Goal: Information Seeking & Learning: Learn about a topic

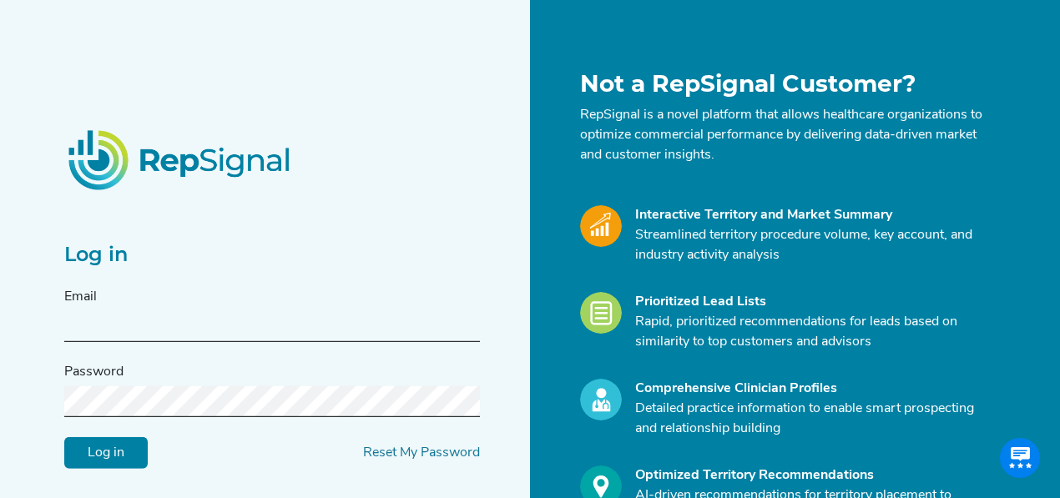
click at [267, 329] on input "text" at bounding box center [271, 326] width 415 height 31
type input "[PERSON_NAME][EMAIL_ADDRESS][DOMAIN_NAME]"
click at [64, 436] on input "Log in" at bounding box center [105, 452] width 83 height 32
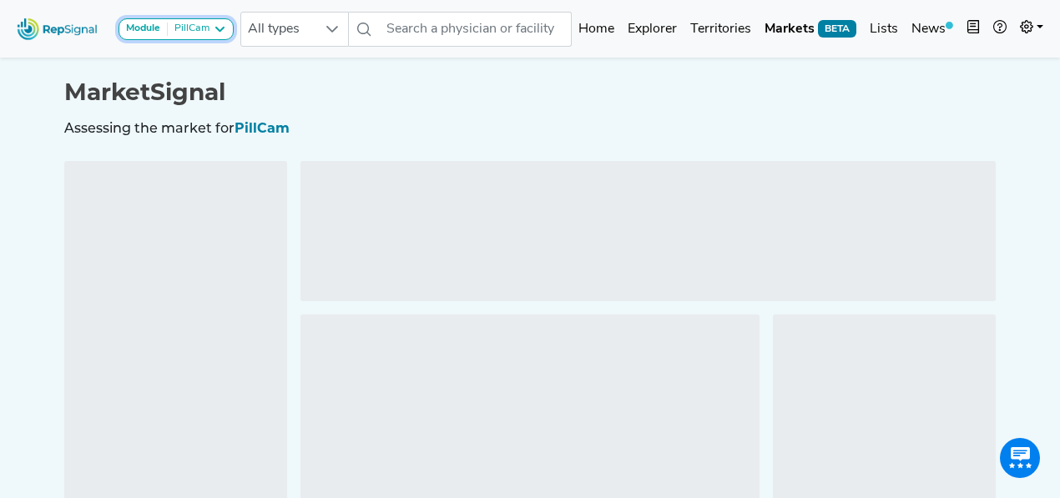
click at [217, 29] on icon at bounding box center [219, 29] width 13 height 13
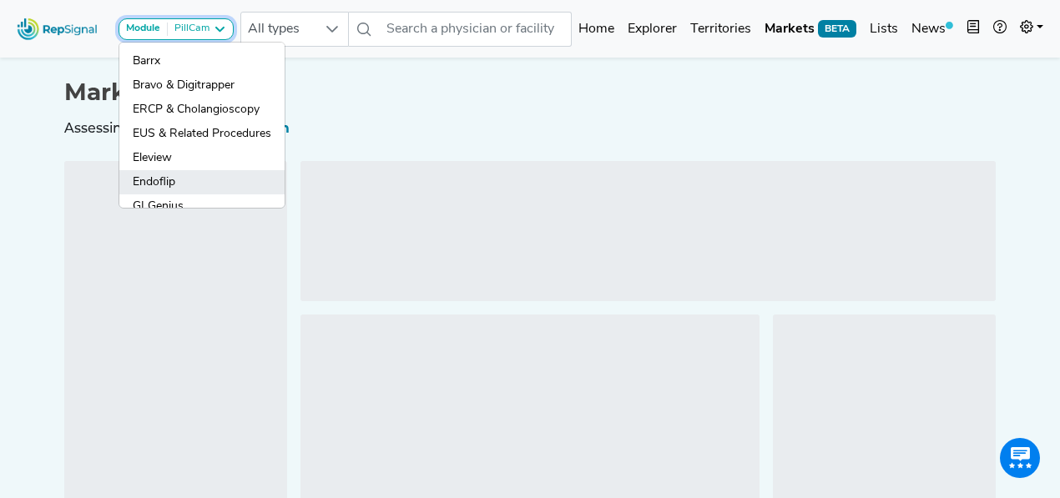
scroll to position [55, 0]
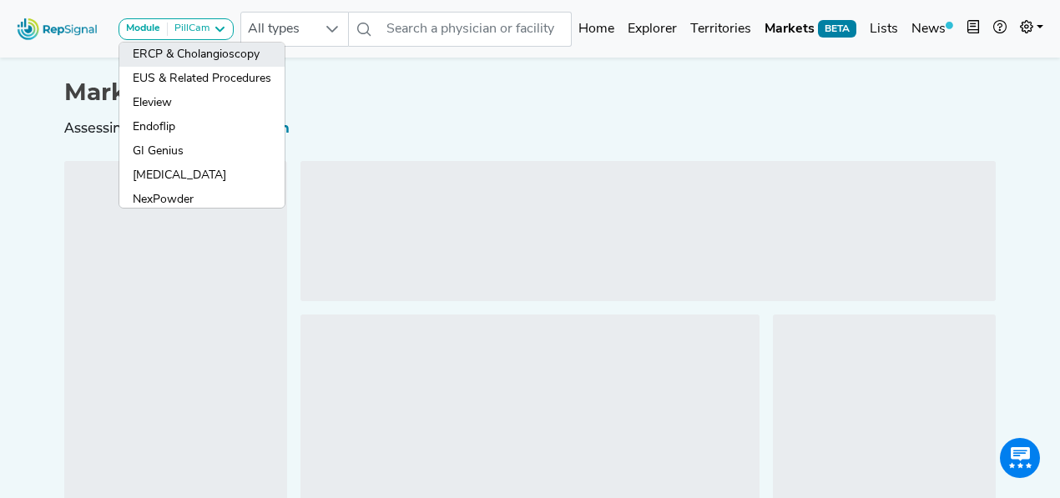
click at [206, 55] on link "ERCP & Cholangioscopy" at bounding box center [201, 55] width 165 height 24
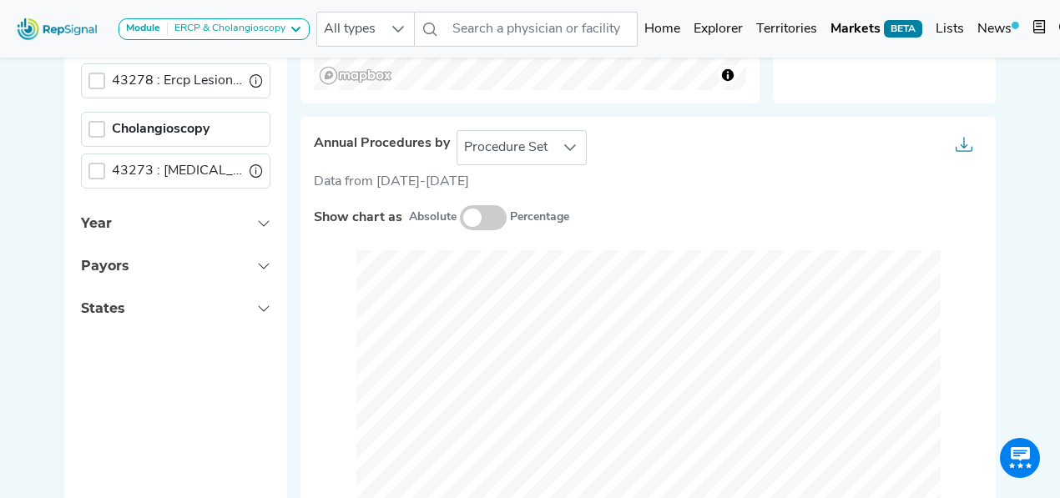
scroll to position [722, 0]
click at [559, 149] on div at bounding box center [570, 148] width 32 height 33
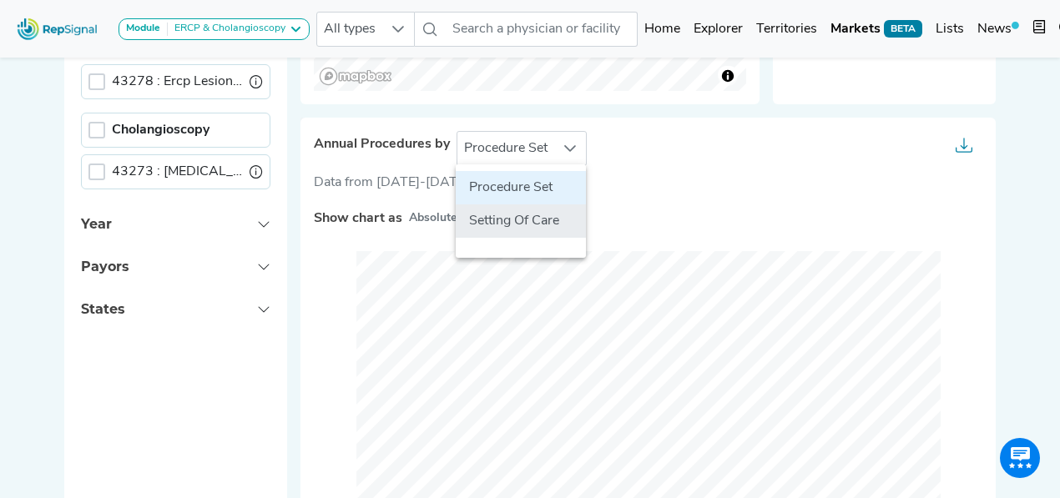
click at [519, 219] on li "Setting Of Care" at bounding box center [521, 220] width 130 height 33
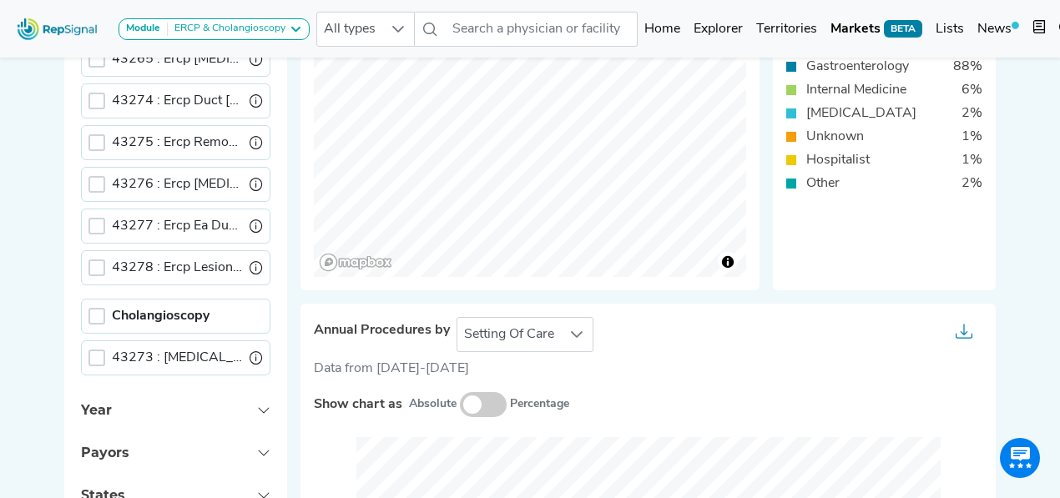
scroll to position [556, 8]
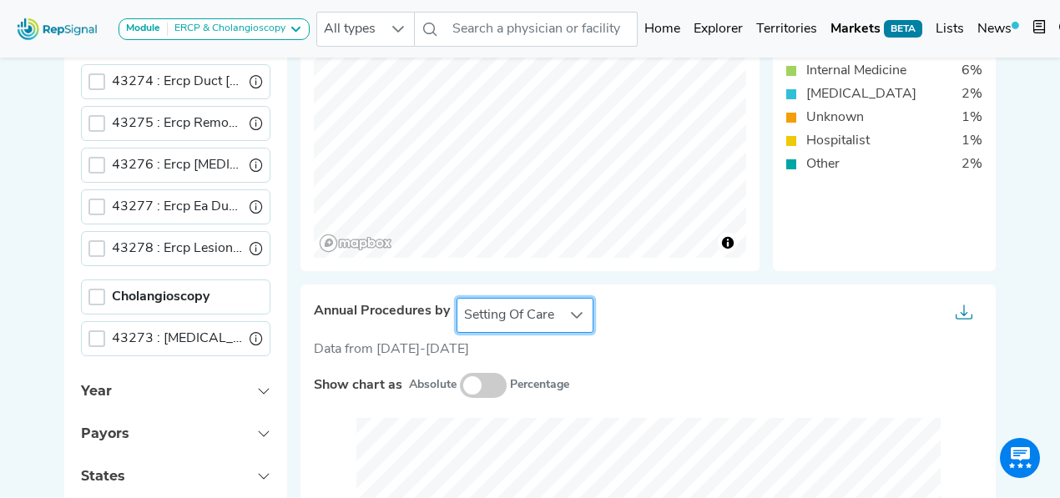
click at [547, 316] on span "Setting Of Care" at bounding box center [508, 315] width 103 height 33
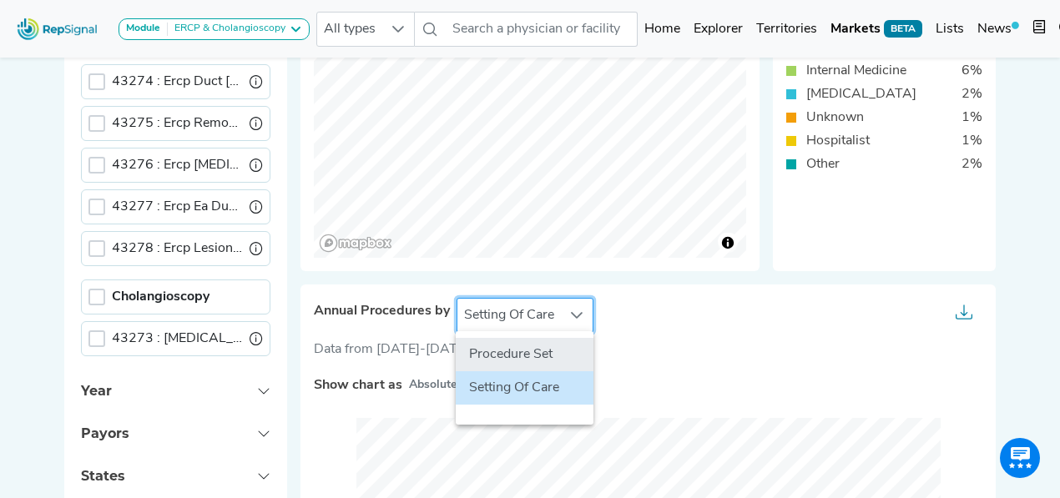
click at [536, 353] on li "Procedure Set" at bounding box center [525, 354] width 138 height 33
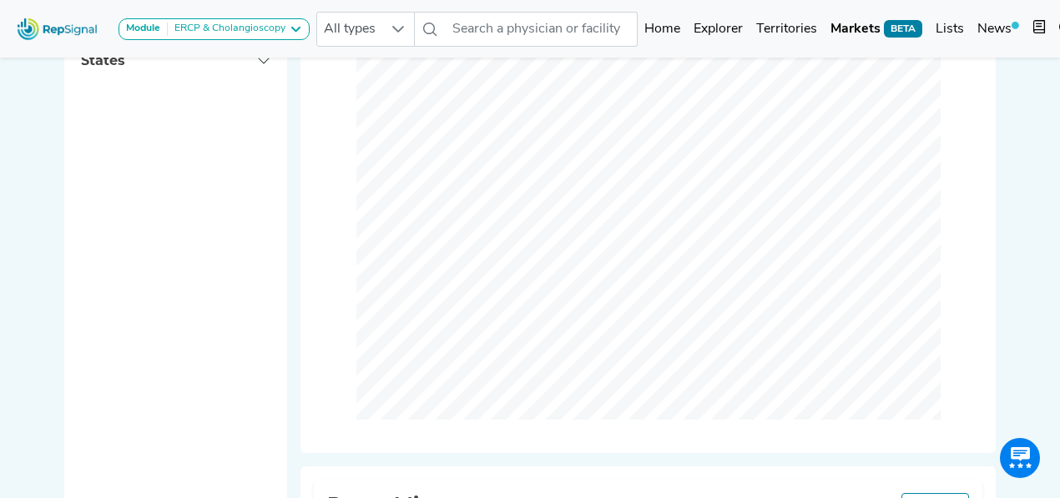
scroll to position [1001, 8]
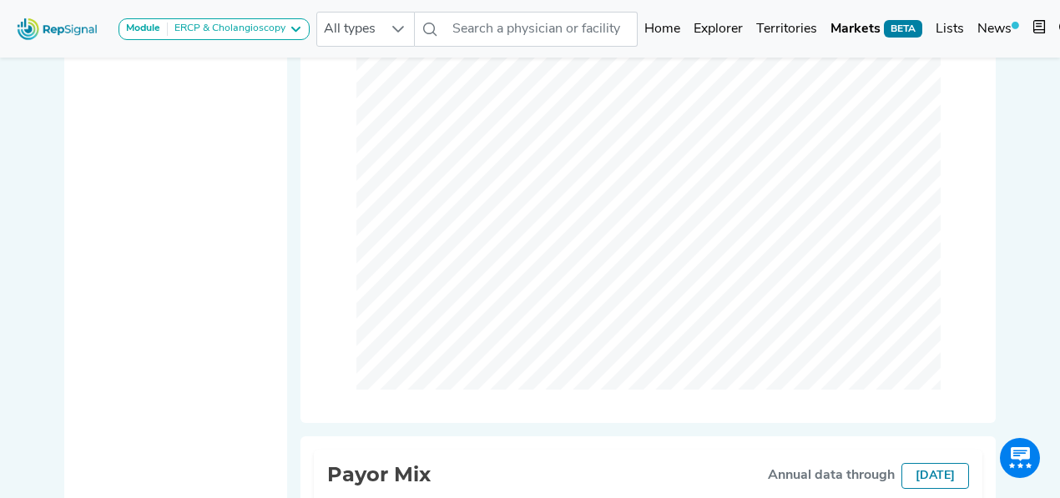
click at [404, 412] on div "Annual Procedures by Procedure Set Data from [DATE]-[DATE] Show chart as Absolu…" at bounding box center [647, 131] width 695 height 584
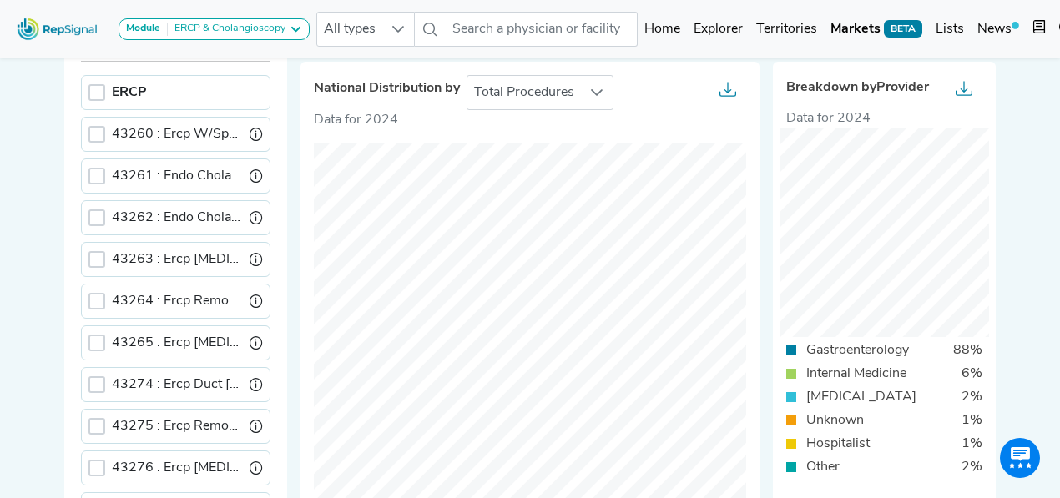
scroll to position [222, 8]
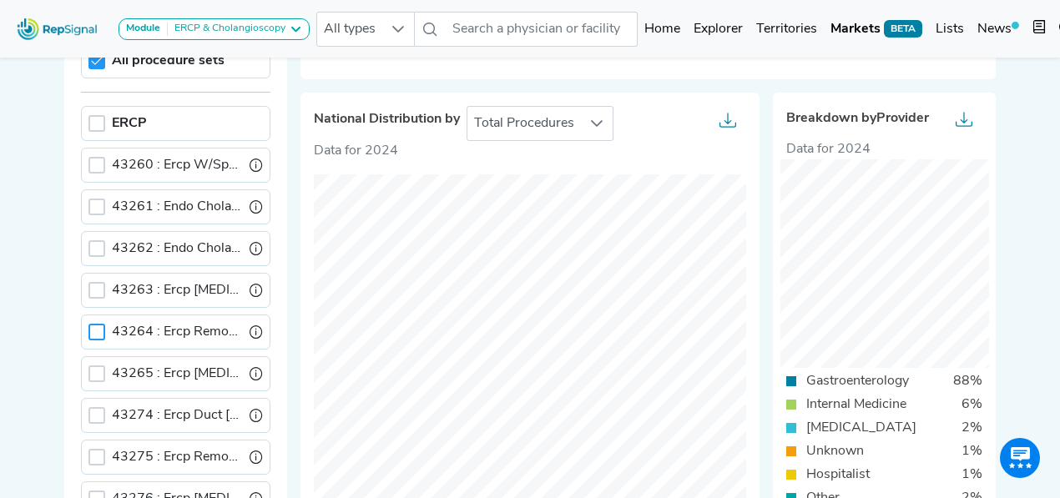
click at [88, 324] on div at bounding box center [96, 332] width 17 height 17
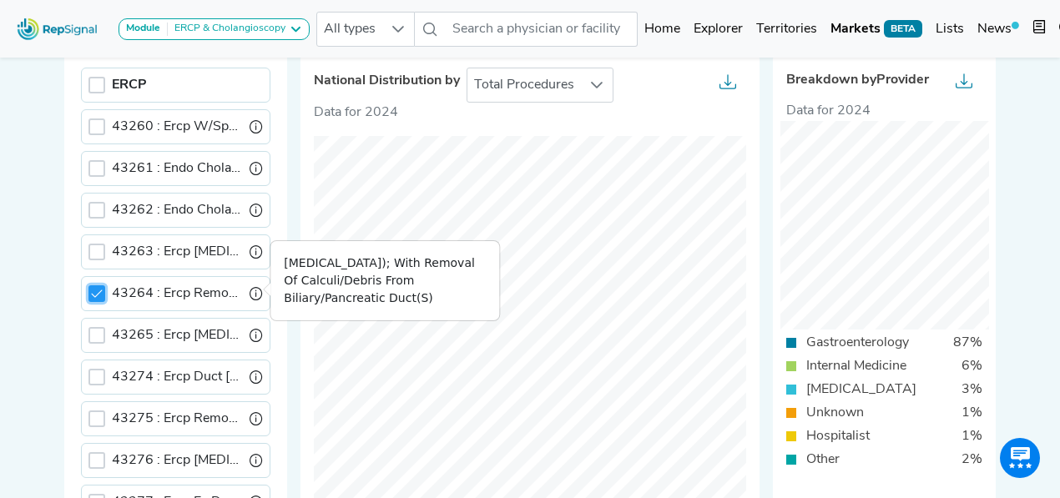
scroll to position [278, 8]
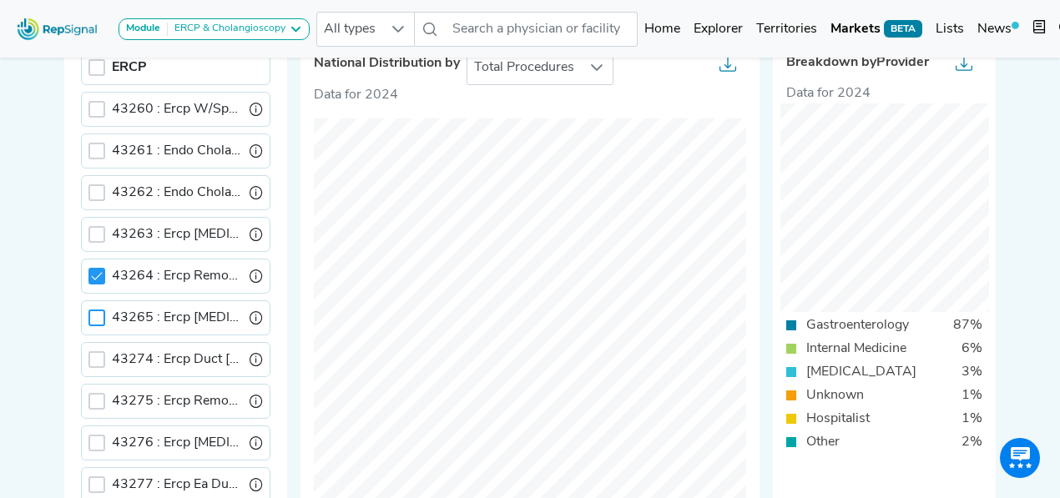
click at [94, 310] on div at bounding box center [96, 318] width 17 height 17
click at [90, 277] on div at bounding box center [96, 276] width 17 height 17
click at [91, 312] on icon at bounding box center [97, 318] width 12 height 12
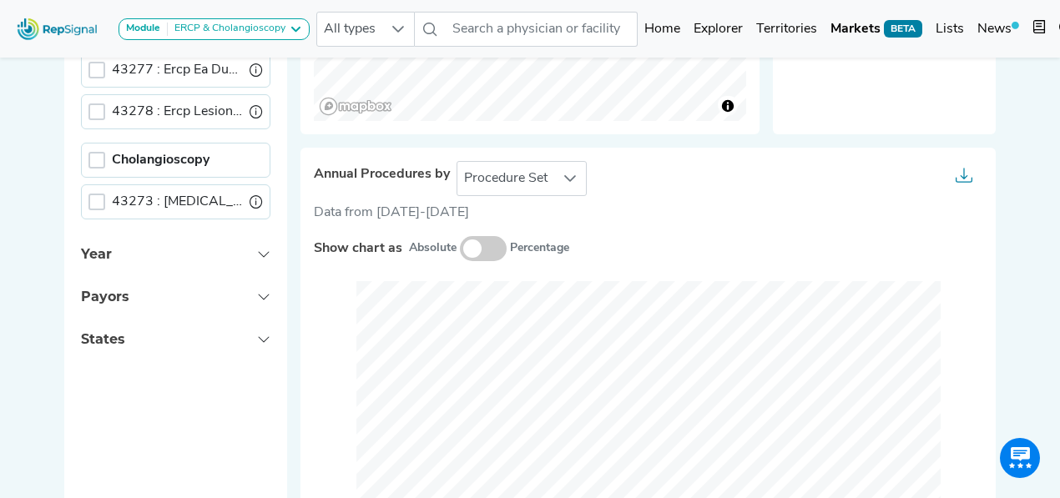
scroll to position [834, 8]
